Goal: Navigation & Orientation: Find specific page/section

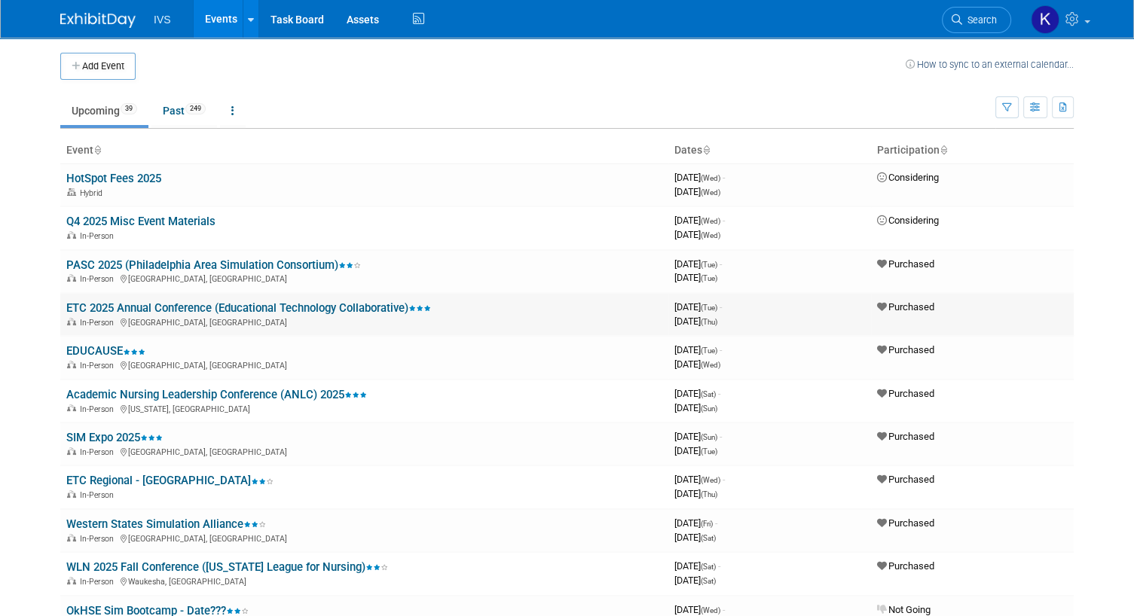
click at [100, 307] on link "ETC 2025 Annual Conference (Educational Technology Collaborative)" at bounding box center [248, 308] width 365 height 14
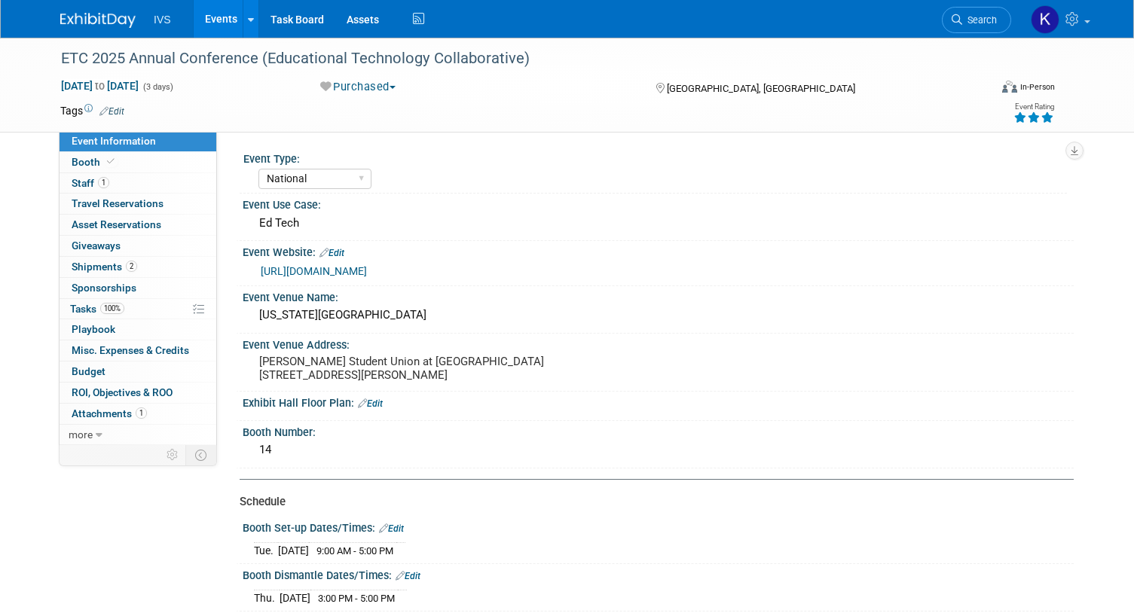
select select "National"
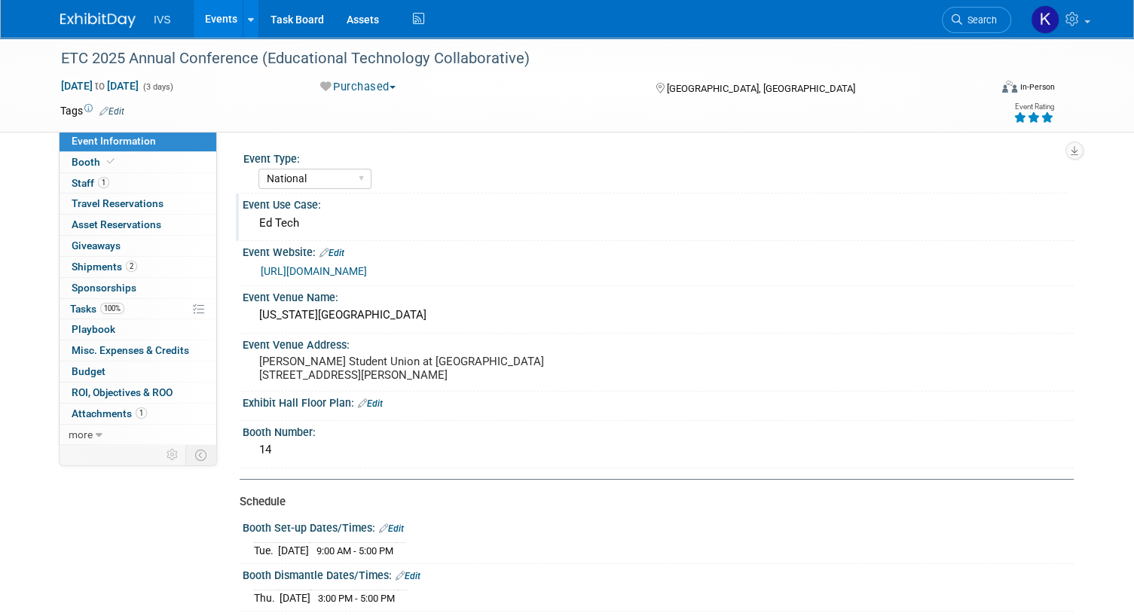
drag, startPoint x: 1059, startPoint y: 194, endPoint x: 1040, endPoint y: 170, distance: 30.5
click at [1060, 194] on div "Event Use Case:" at bounding box center [658, 203] width 831 height 19
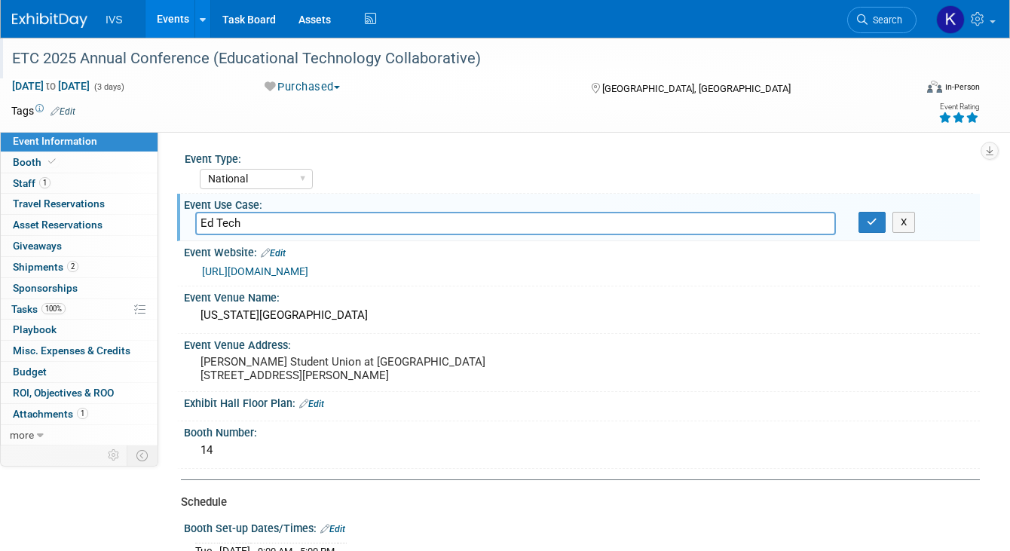
drag, startPoint x: 878, startPoint y: 90, endPoint x: 807, endPoint y: 72, distance: 72.9
click at [878, 90] on div "Virtual In-Person Hybrid <img src="https://www.exhibitday.com/Images/Format-Vir…" at bounding box center [908, 89] width 142 height 23
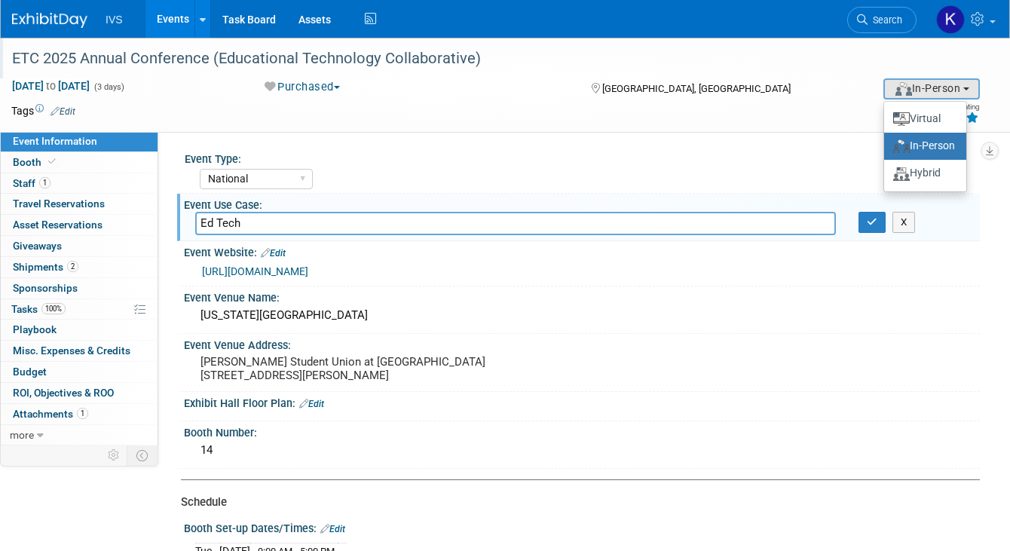
click at [572, 57] on div "ETC 2025 Annual Conference (Educational Technology Collaborative)" at bounding box center [452, 58] width 890 height 27
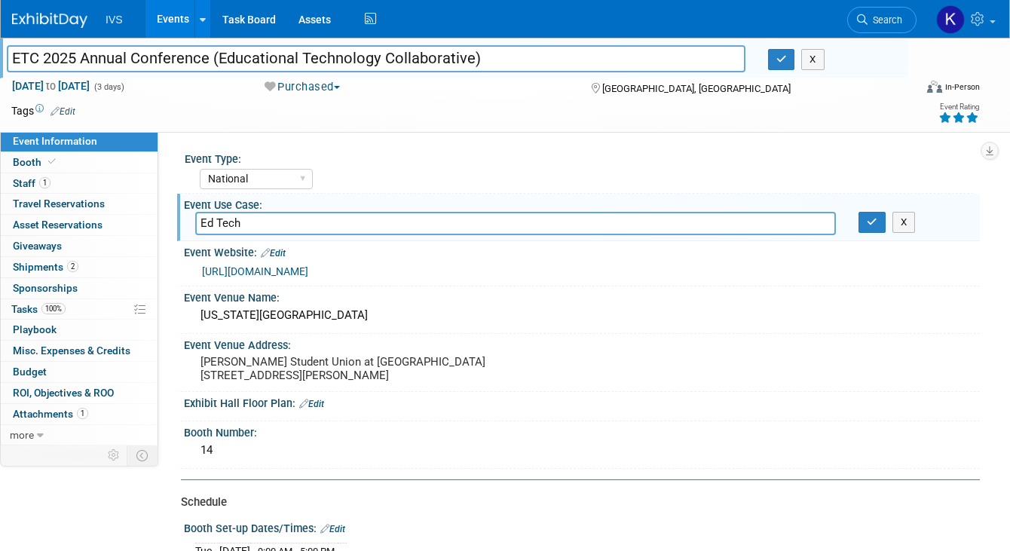
click at [8, 7] on div "IVS Events Add Event Bulk Upload Events Shareable Event Boards Recently Viewed …" at bounding box center [505, 19] width 1008 height 38
click at [174, 20] on link "Events" at bounding box center [172, 19] width 55 height 38
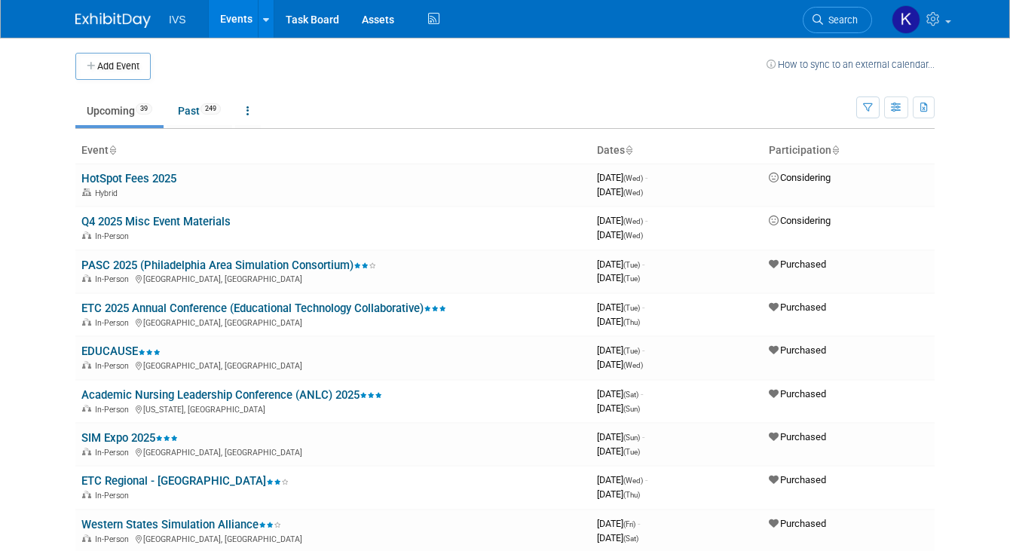
scroll to position [226, 0]
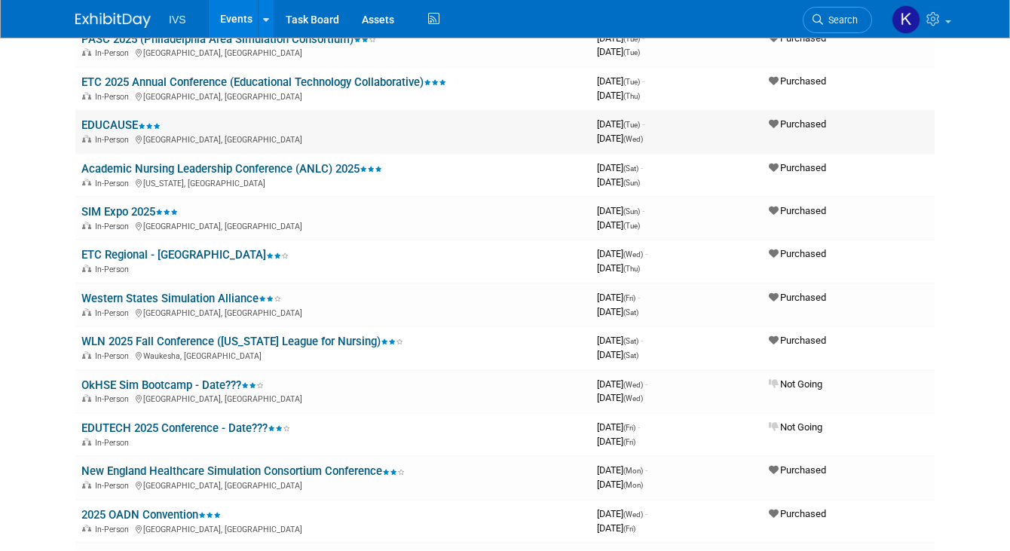
click at [84, 127] on link "EDUCAUSE" at bounding box center [120, 125] width 79 height 14
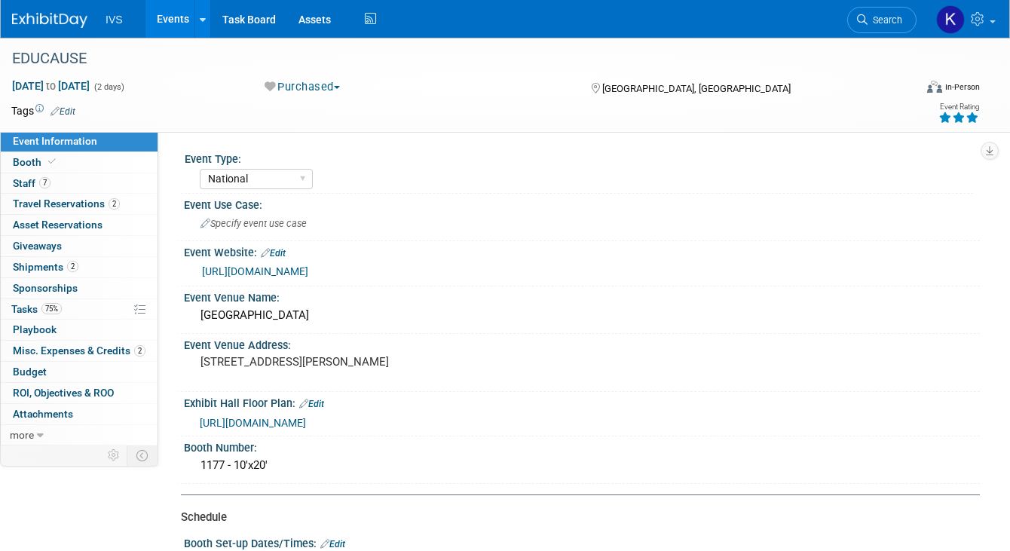
select select "National"
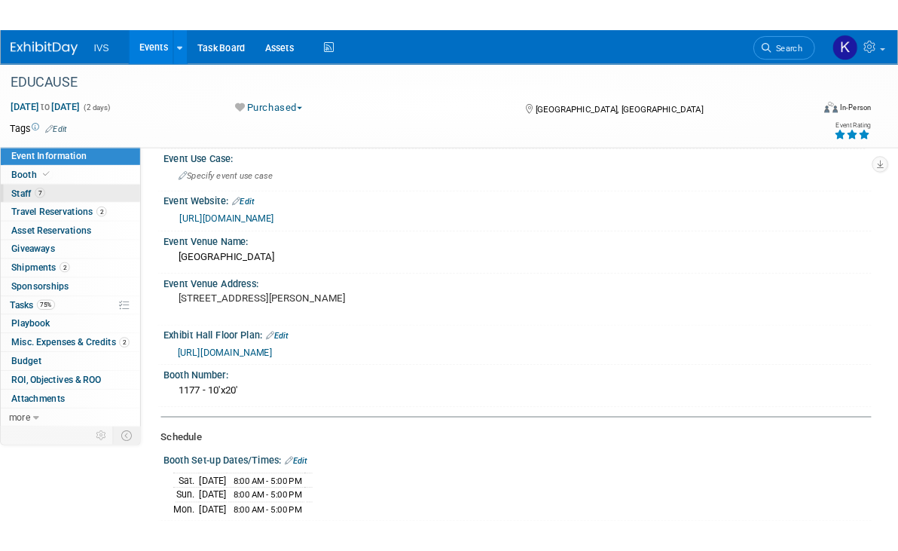
scroll to position [47, 0]
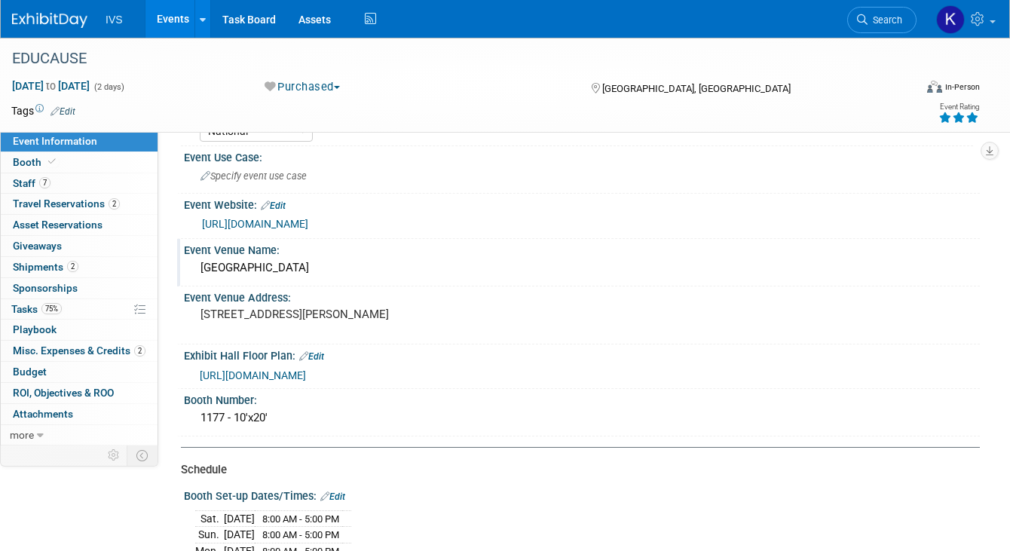
click at [527, 256] on div "[GEOGRAPHIC_DATA]" at bounding box center [581, 267] width 773 height 23
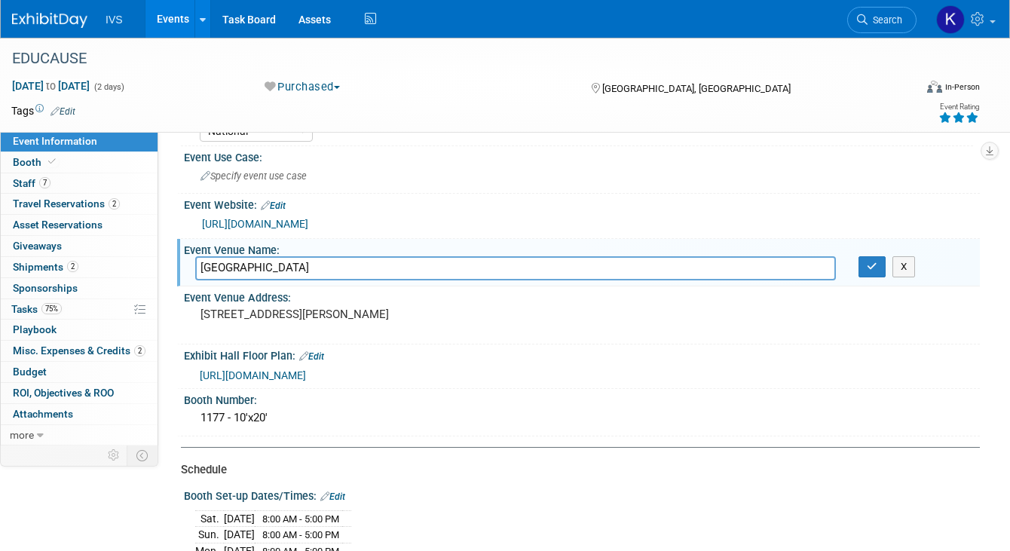
click at [826, 130] on div "EDUCAUSE Oct 28, 2025 to Oct 29, 2025 (2 days) Oct 28, 2025 to Oct 29, 2025 Pur…" at bounding box center [505, 85] width 1010 height 94
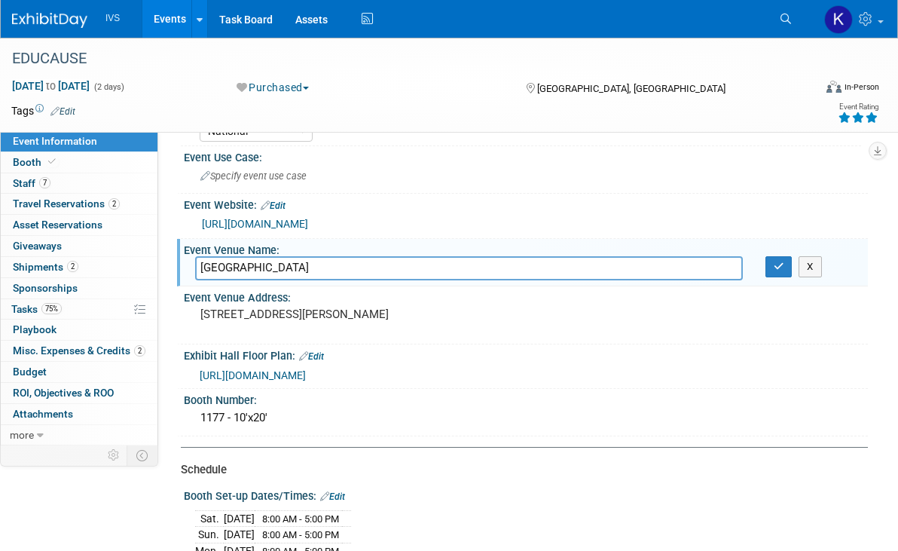
click at [501, 111] on td at bounding box center [398, 110] width 646 height 15
click at [160, 19] on link "Events" at bounding box center [169, 19] width 55 height 38
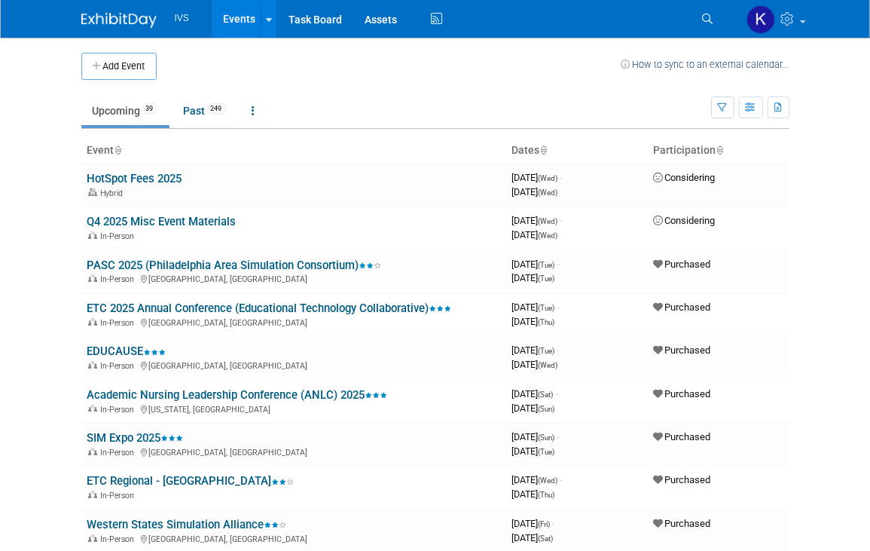
click at [467, 111] on ul "Upcoming 39 Past 249 All Events 288 Past and Upcoming Grouped Annually Events g…" at bounding box center [396, 112] width 630 height 34
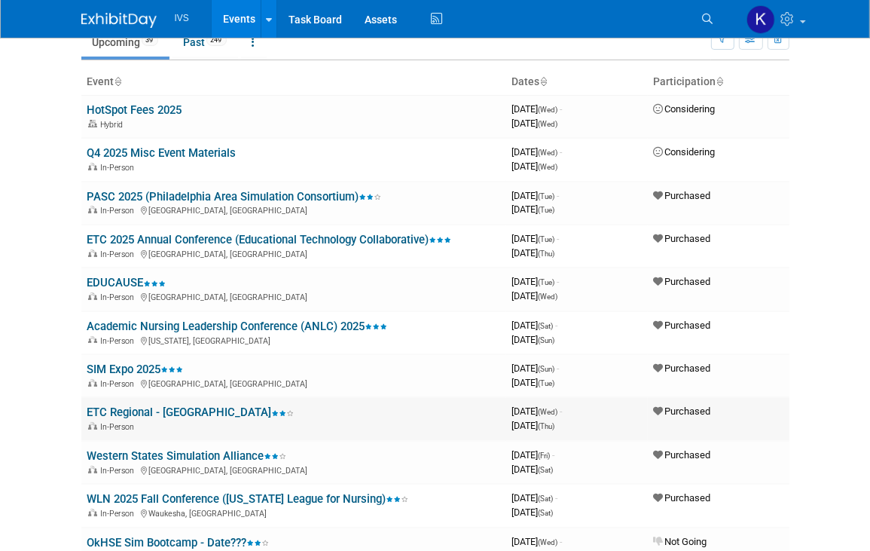
scroll to position [226, 0]
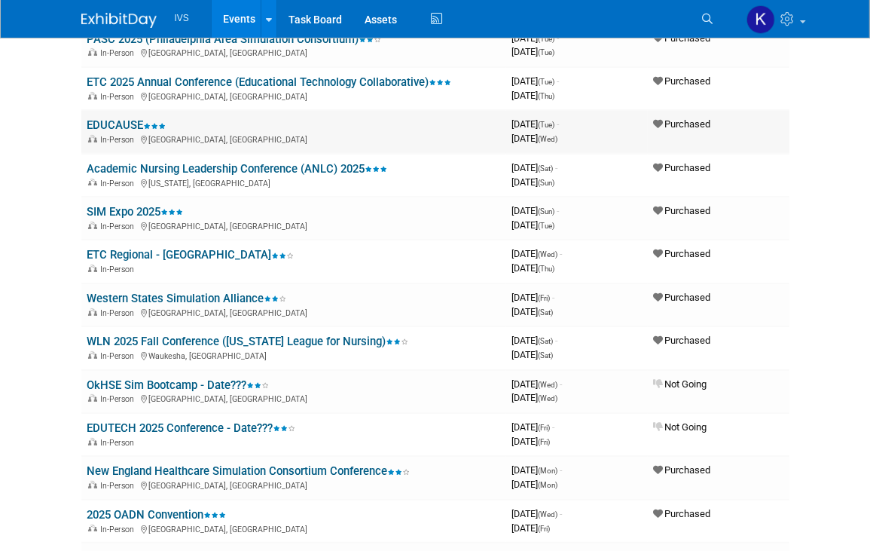
click at [120, 118] on link "EDUCAUSE" at bounding box center [126, 125] width 79 height 14
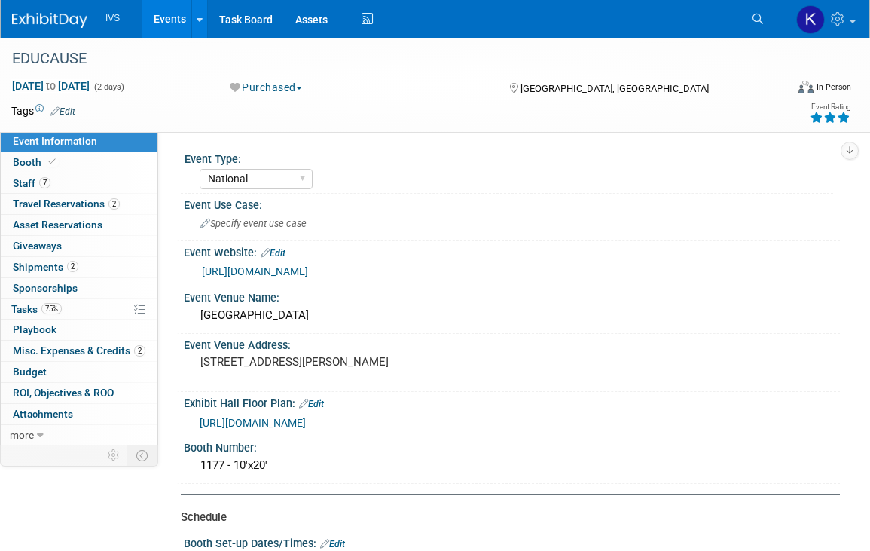
select select "National"
click at [51, 176] on link "7 Staff 7" at bounding box center [79, 183] width 157 height 20
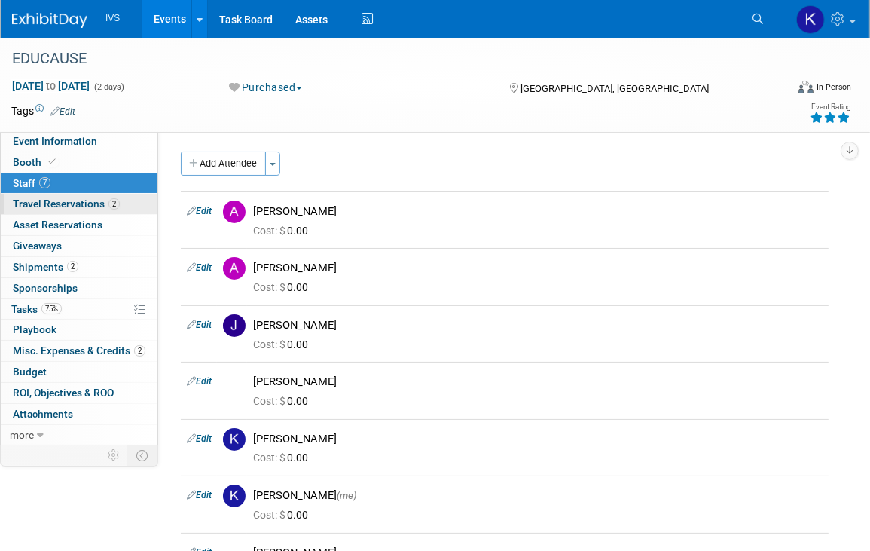
click at [63, 203] on span "Travel Reservations 2" at bounding box center [66, 203] width 107 height 12
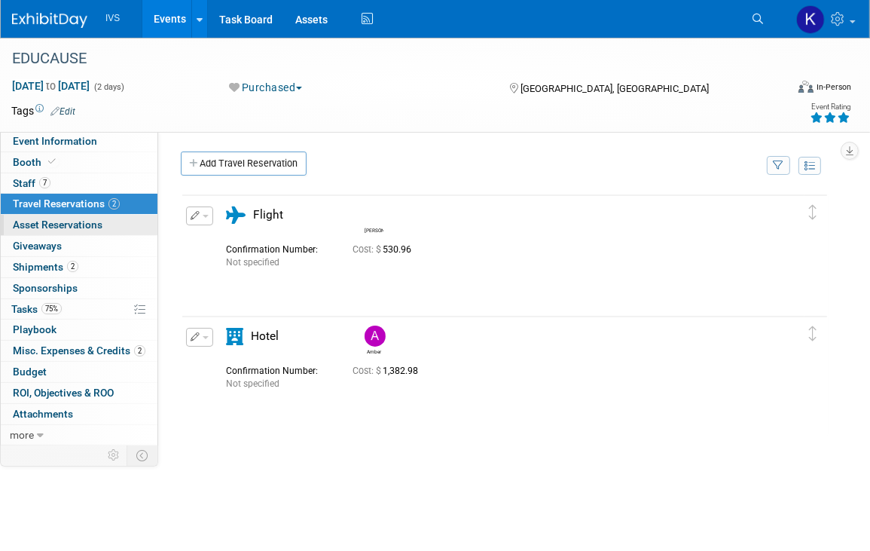
click at [57, 216] on link "0 Asset Reservations 0" at bounding box center [79, 225] width 157 height 20
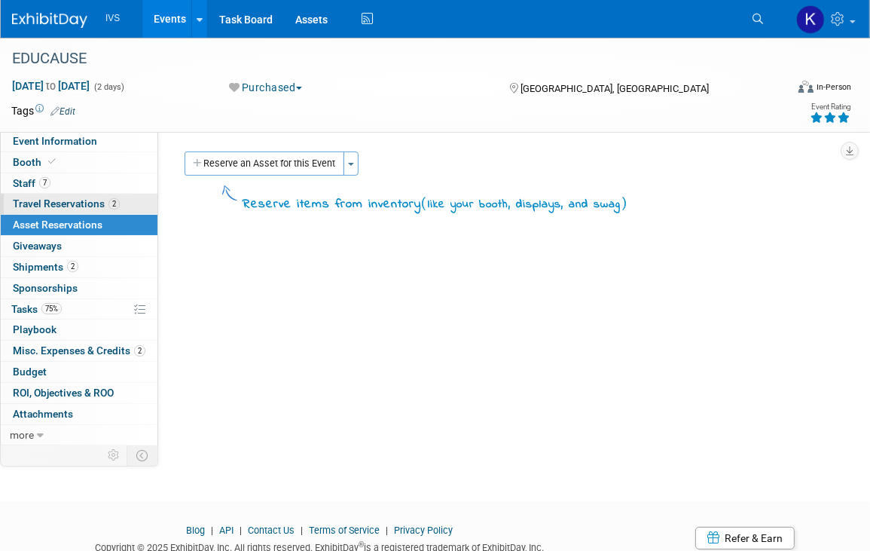
click at [73, 203] on span "Travel Reservations 2" at bounding box center [66, 203] width 107 height 12
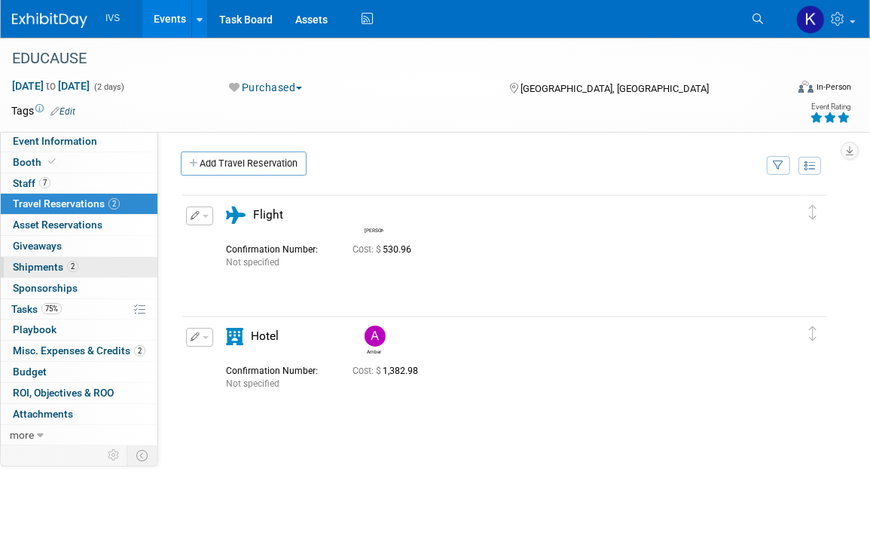
click at [62, 272] on link "2 Shipments 2" at bounding box center [79, 267] width 157 height 20
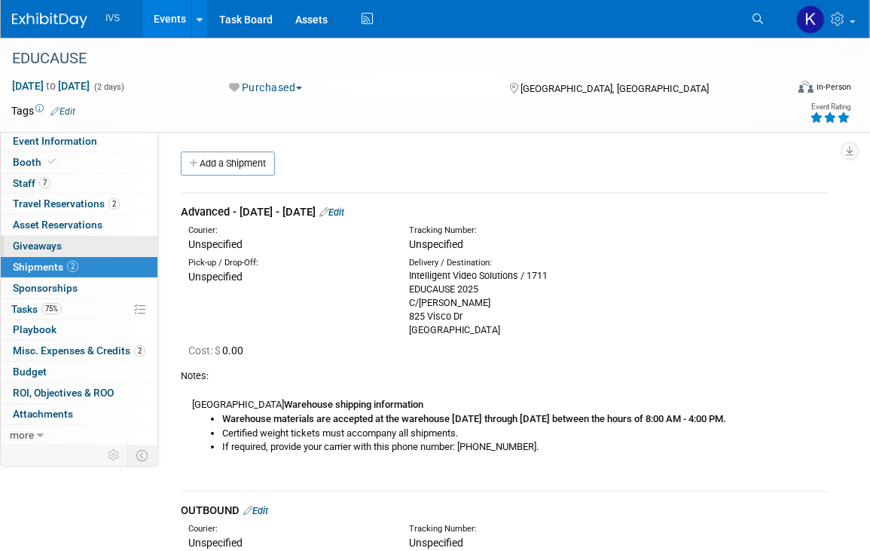
click at [63, 245] on link "0 Giveaways 0" at bounding box center [79, 246] width 157 height 20
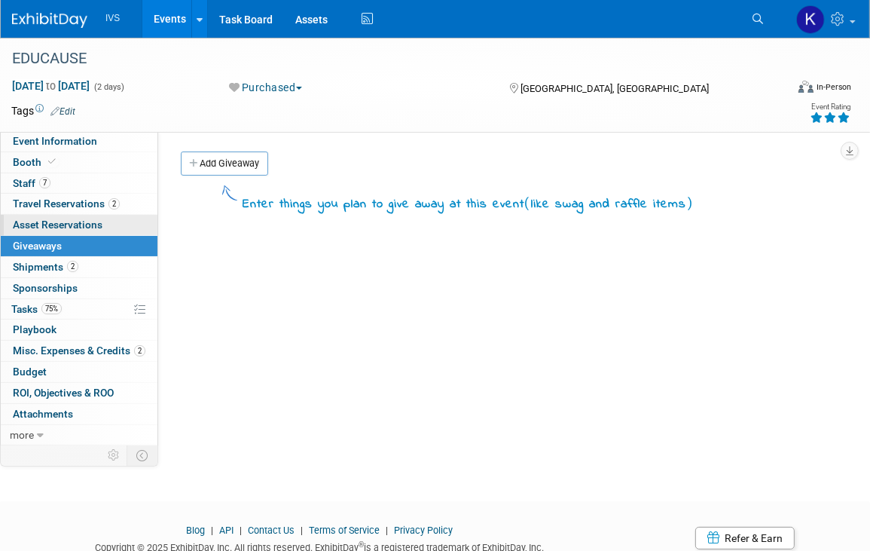
drag, startPoint x: 60, startPoint y: 228, endPoint x: 54, endPoint y: 202, distance: 27.0
click at [60, 228] on span "Asset Reservations 0" at bounding box center [58, 224] width 90 height 12
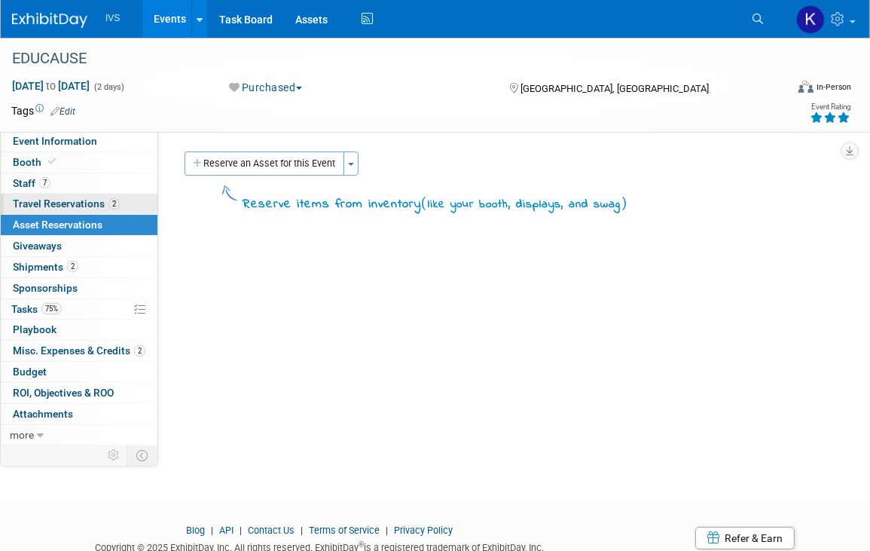
click at [54, 200] on span "Travel Reservations 2" at bounding box center [66, 203] width 107 height 12
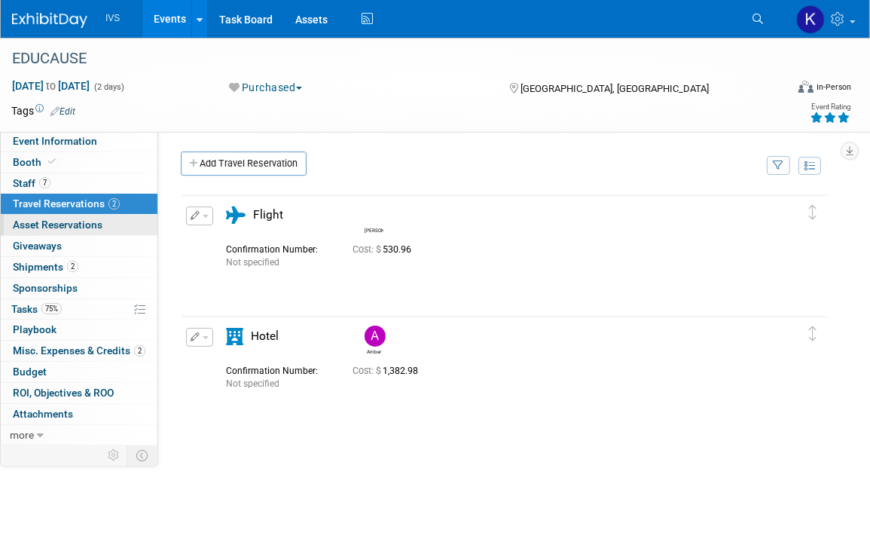
click at [90, 232] on link "0 Asset Reservations 0" at bounding box center [79, 225] width 157 height 20
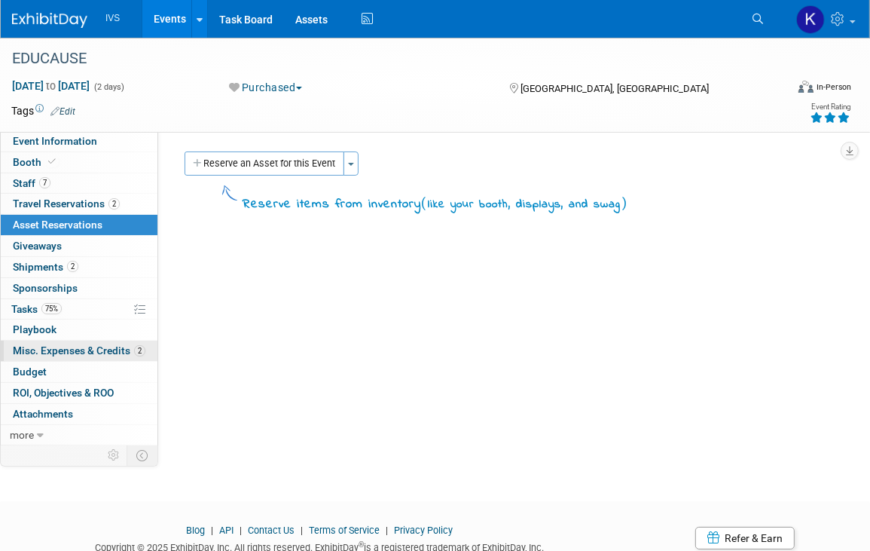
click at [78, 348] on span "Misc. Expenses & Credits 2" at bounding box center [79, 350] width 133 height 12
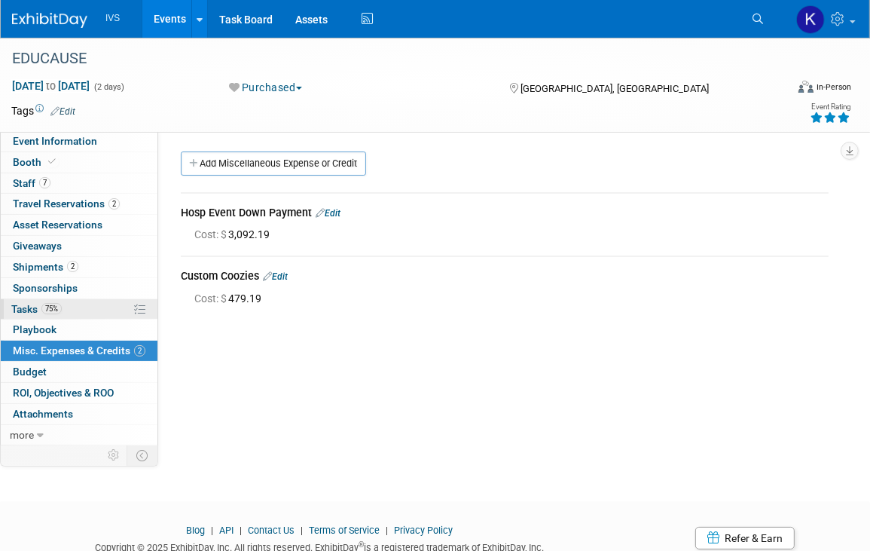
click at [74, 310] on link "75% Tasks 75%" at bounding box center [79, 309] width 157 height 20
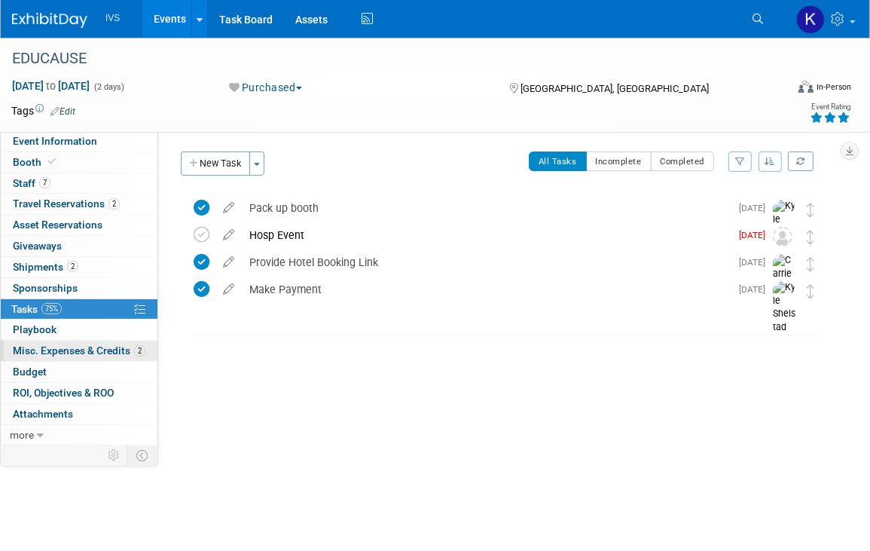
click at [81, 344] on span "Misc. Expenses & Credits 2" at bounding box center [79, 350] width 133 height 12
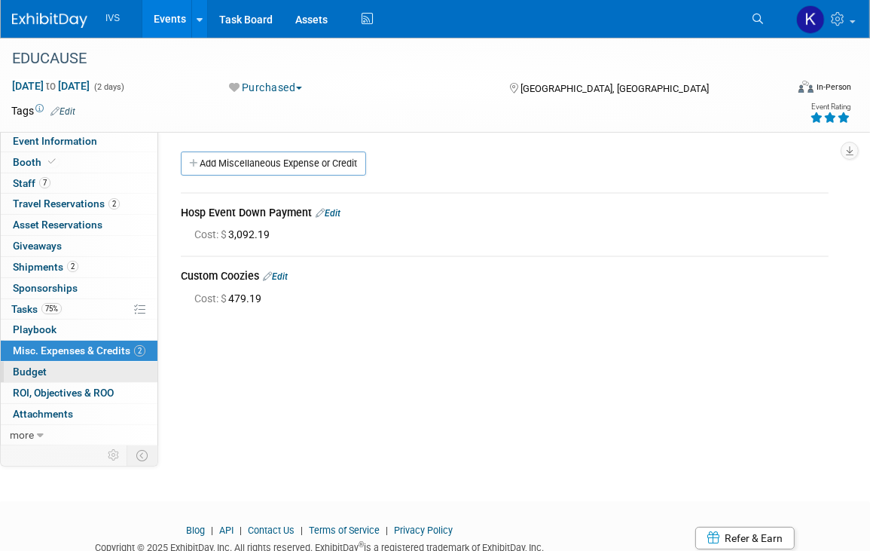
click at [78, 364] on link "Budget" at bounding box center [79, 372] width 157 height 20
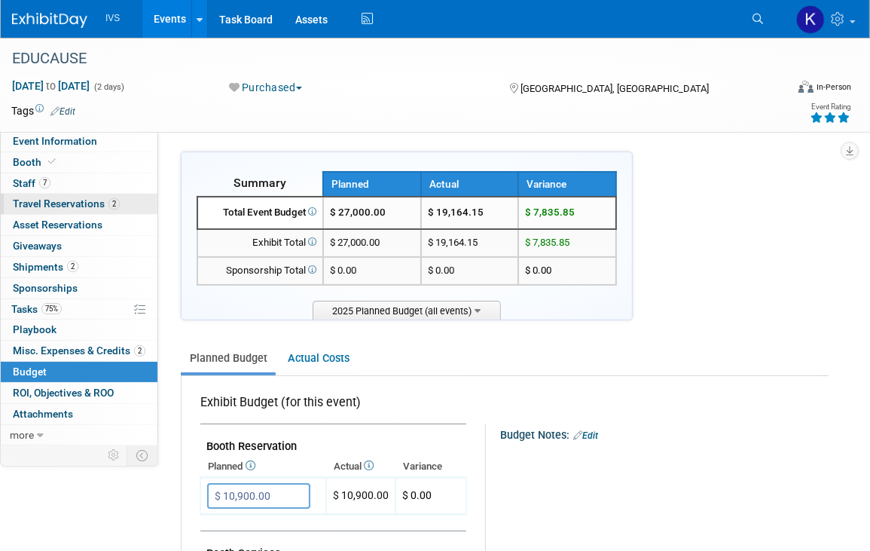
drag, startPoint x: 84, startPoint y: 200, endPoint x: 78, endPoint y: 188, distance: 13.5
click at [83, 200] on span "Travel Reservations 2" at bounding box center [66, 203] width 107 height 12
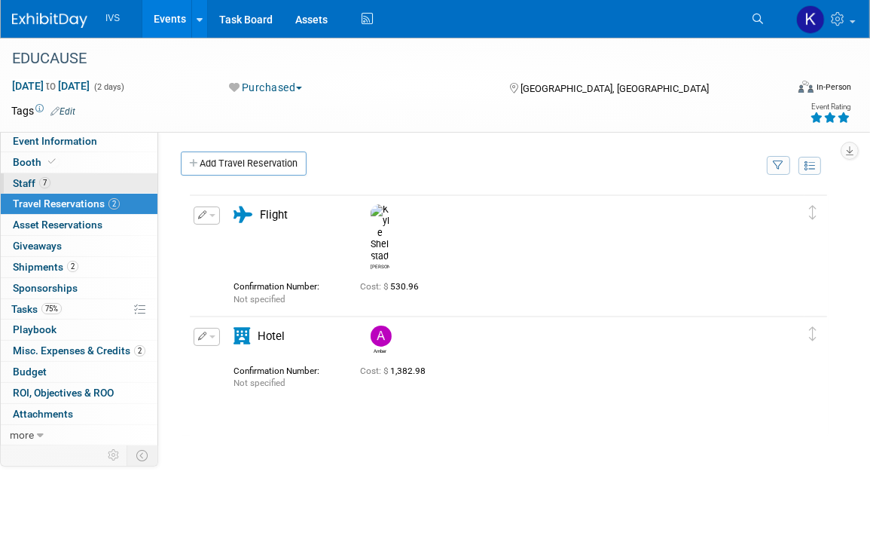
click at [81, 185] on link "7 Staff 7" at bounding box center [79, 183] width 157 height 20
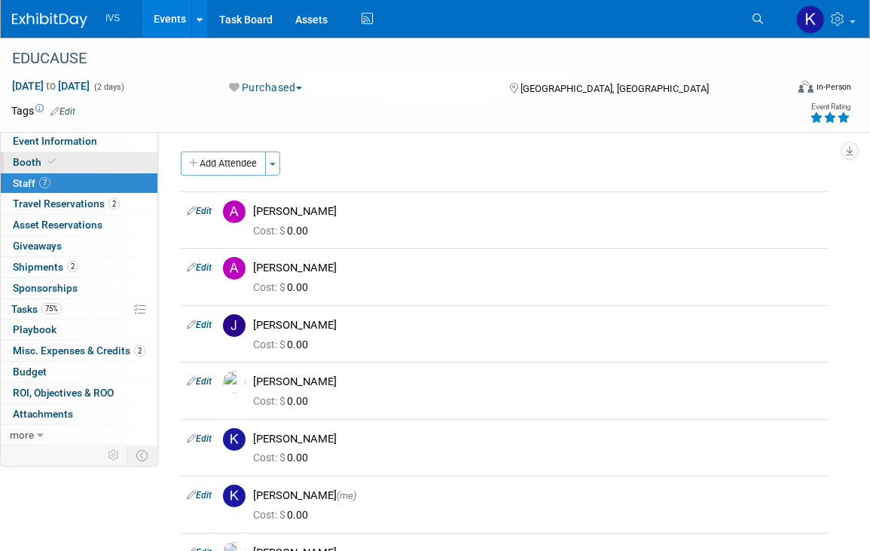
click at [79, 163] on link "Booth" at bounding box center [79, 162] width 157 height 20
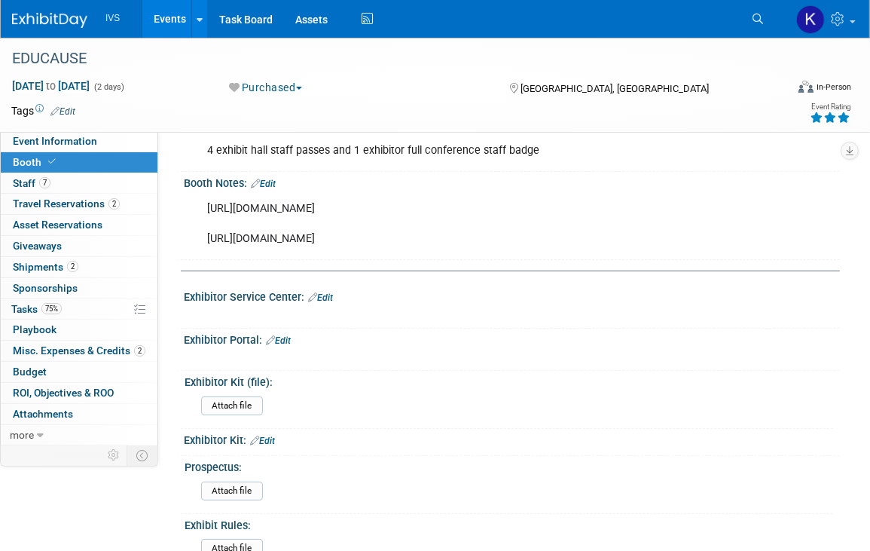
scroll to position [151, 0]
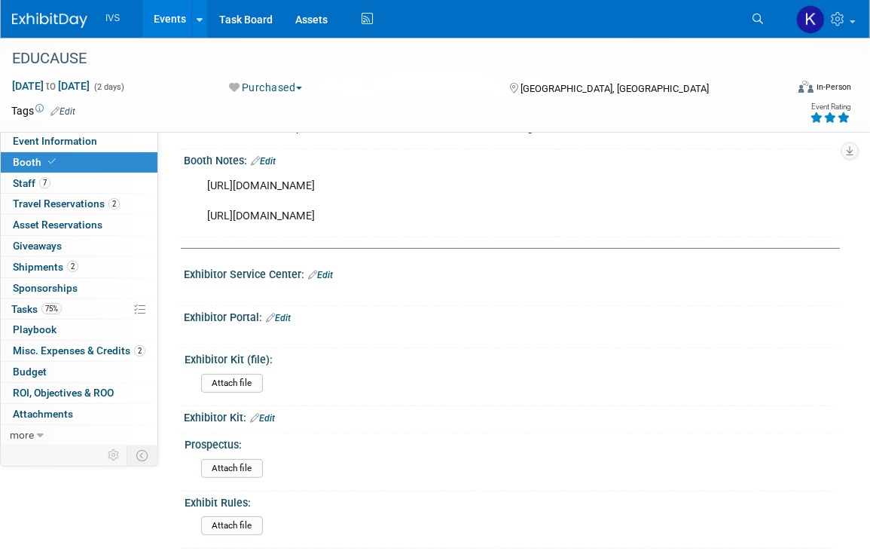
click at [184, 14] on link "Events" at bounding box center [169, 19] width 55 height 38
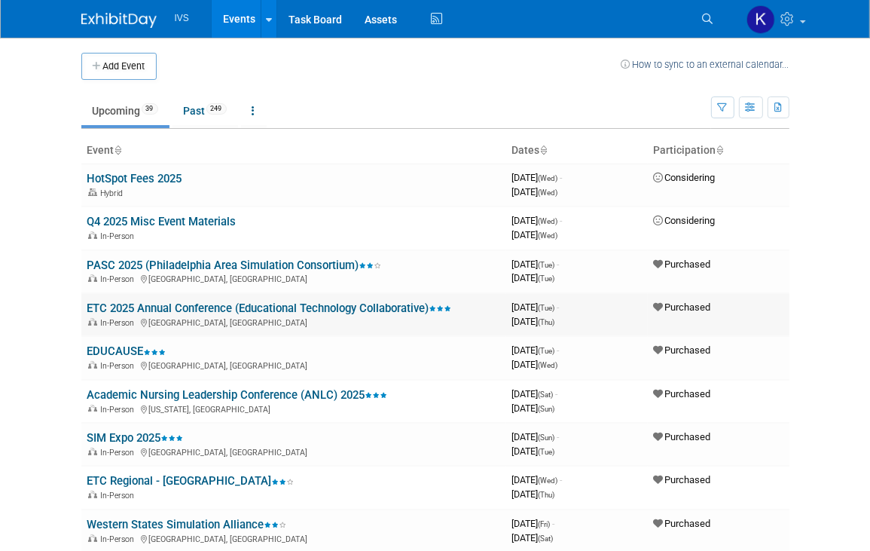
scroll to position [151, 0]
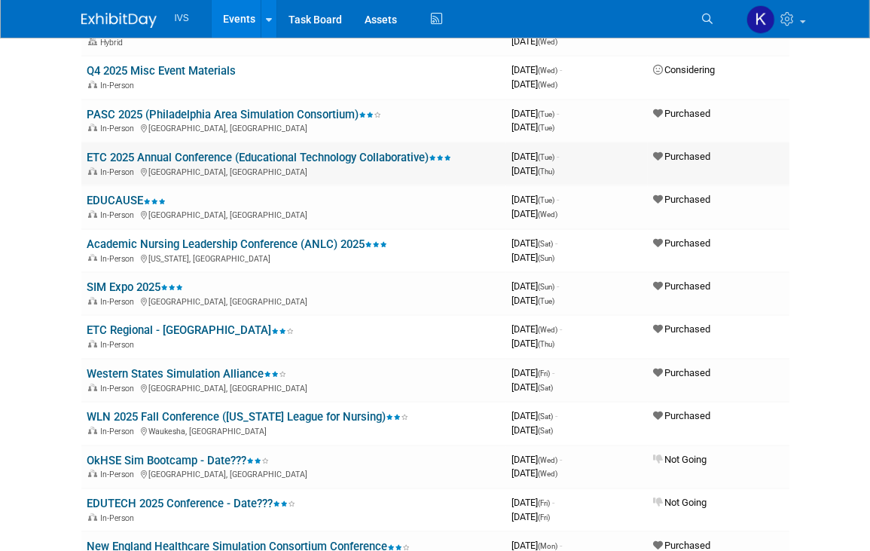
click at [292, 156] on link "ETC 2025 Annual Conference (Educational Technology Collaborative)" at bounding box center [269, 158] width 365 height 14
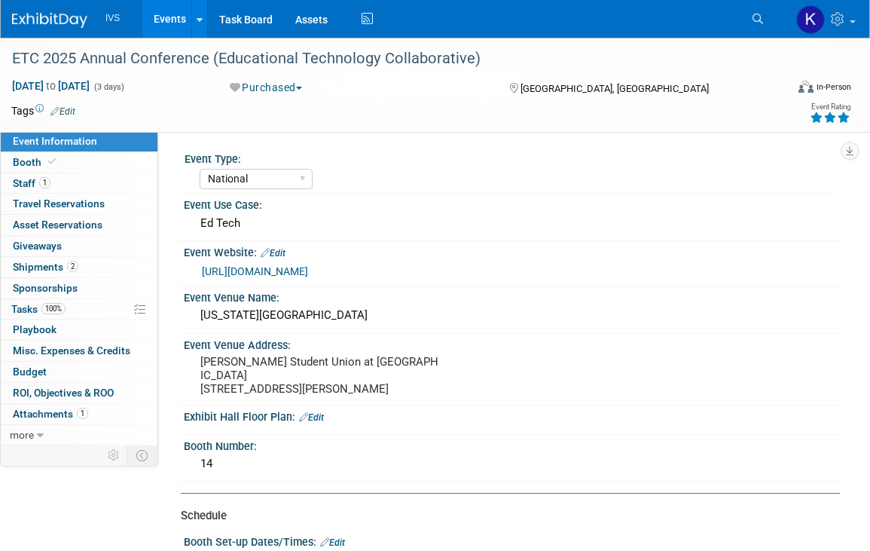
select select "National"
click at [75, 178] on link "1 Staff 1" at bounding box center [79, 183] width 157 height 20
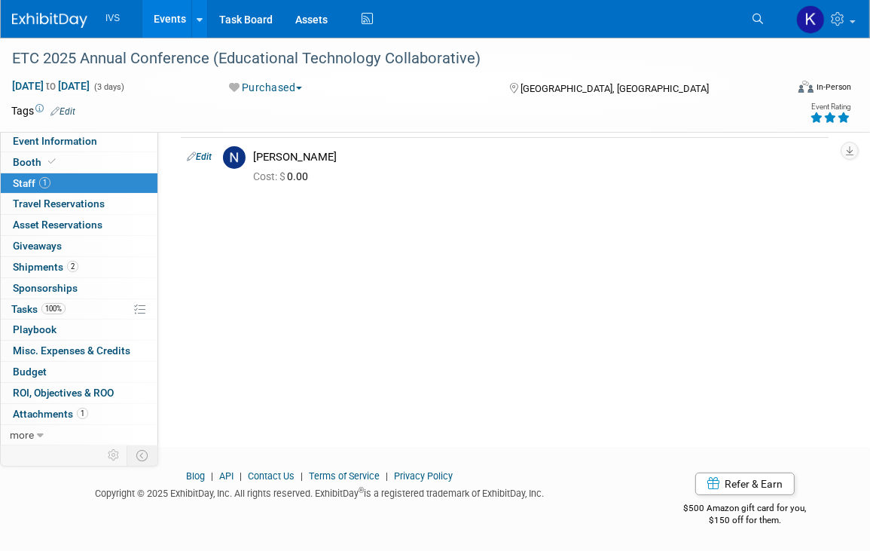
scroll to position [55, 0]
click at [202, 115] on td at bounding box center [386, 110] width 623 height 15
click at [63, 140] on span "Event Information" at bounding box center [55, 141] width 84 height 12
select select "National"
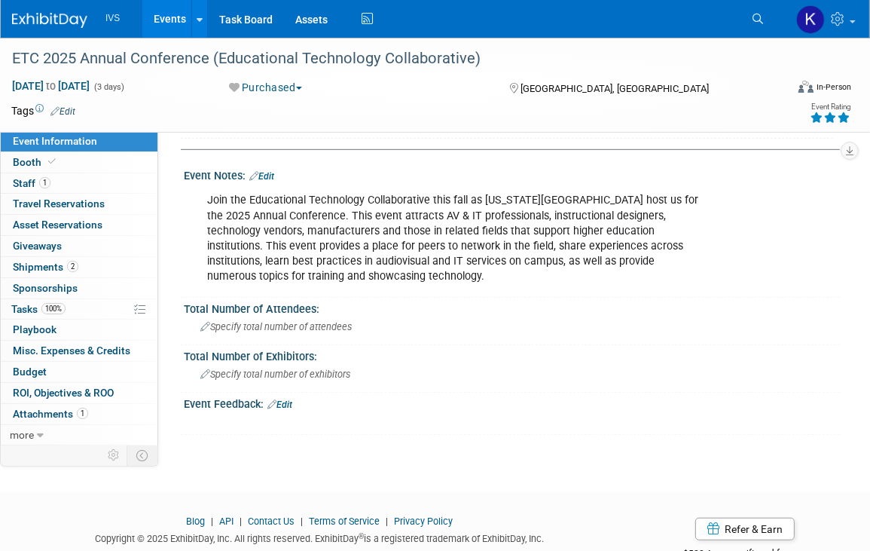
scroll to position [753, 0]
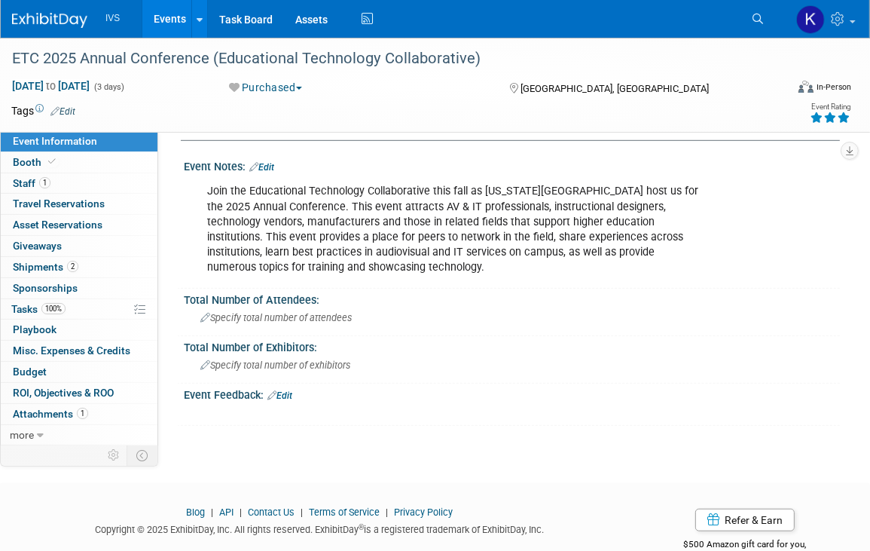
click at [187, 117] on td at bounding box center [386, 110] width 623 height 15
click at [81, 159] on link "Booth" at bounding box center [79, 162] width 157 height 20
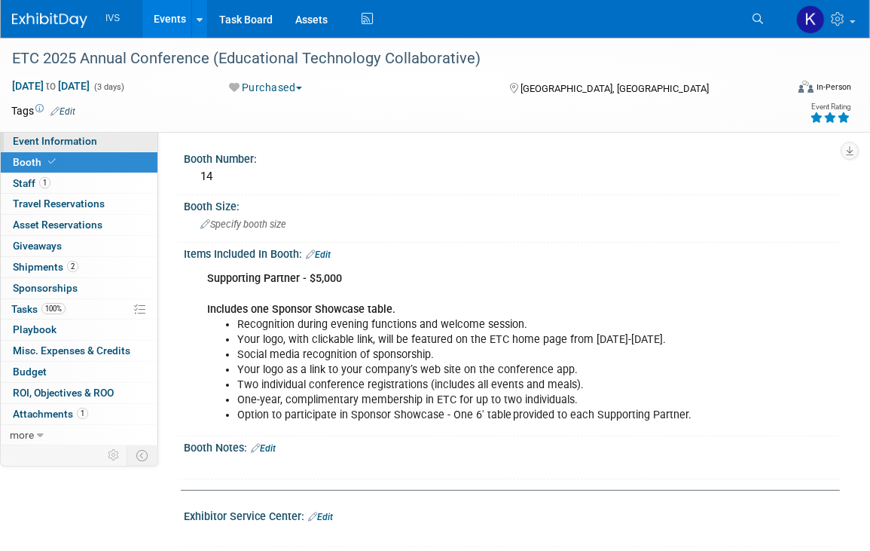
click at [50, 148] on link "Event Information" at bounding box center [79, 141] width 157 height 20
select select "National"
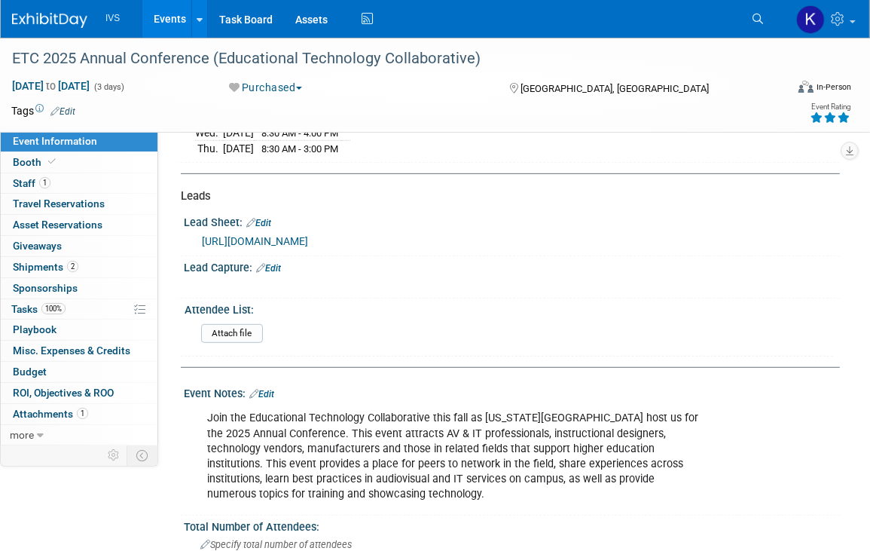
scroll to position [452, 0]
